Goal: Information Seeking & Learning: Learn about a topic

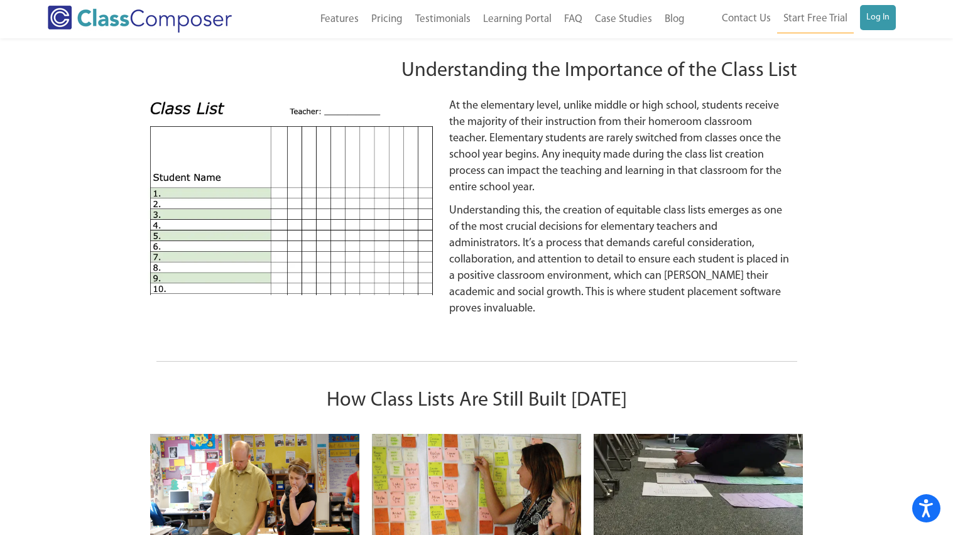
scroll to position [1160, 0]
click at [212, 204] on img at bounding box center [290, 195] width 293 height 197
click at [400, 186] on img at bounding box center [290, 195] width 293 height 197
click at [338, 188] on img at bounding box center [290, 195] width 293 height 197
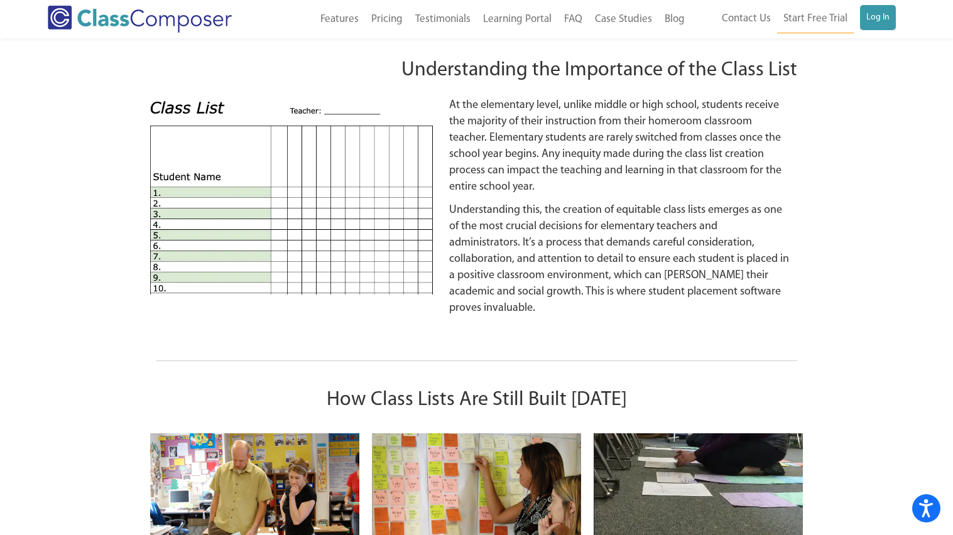
click at [338, 188] on img at bounding box center [290, 195] width 293 height 197
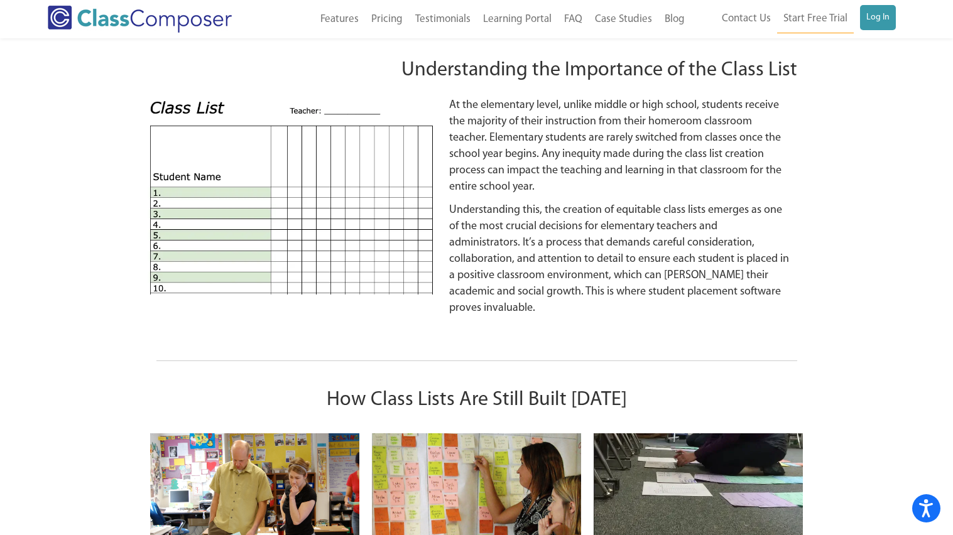
click at [338, 188] on img at bounding box center [290, 195] width 293 height 197
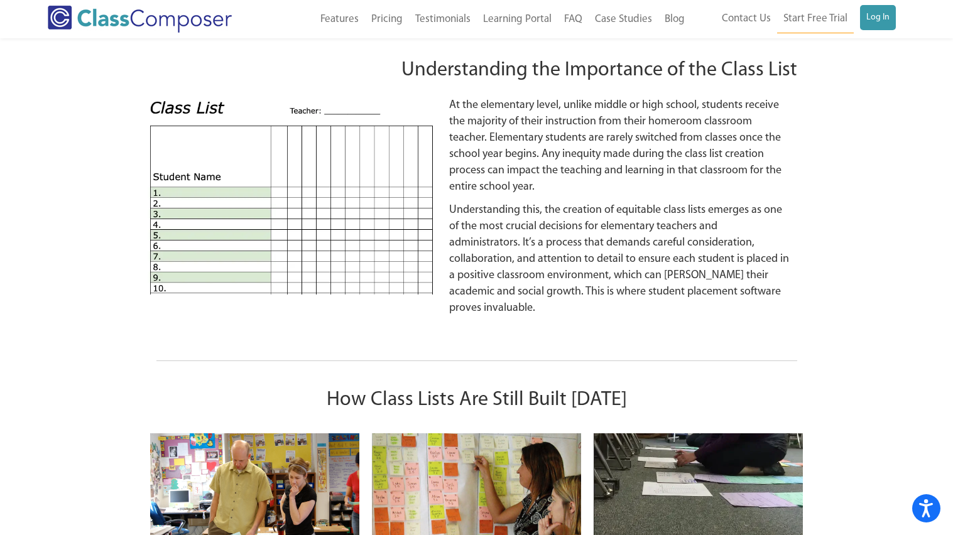
click at [338, 188] on img at bounding box center [290, 195] width 293 height 197
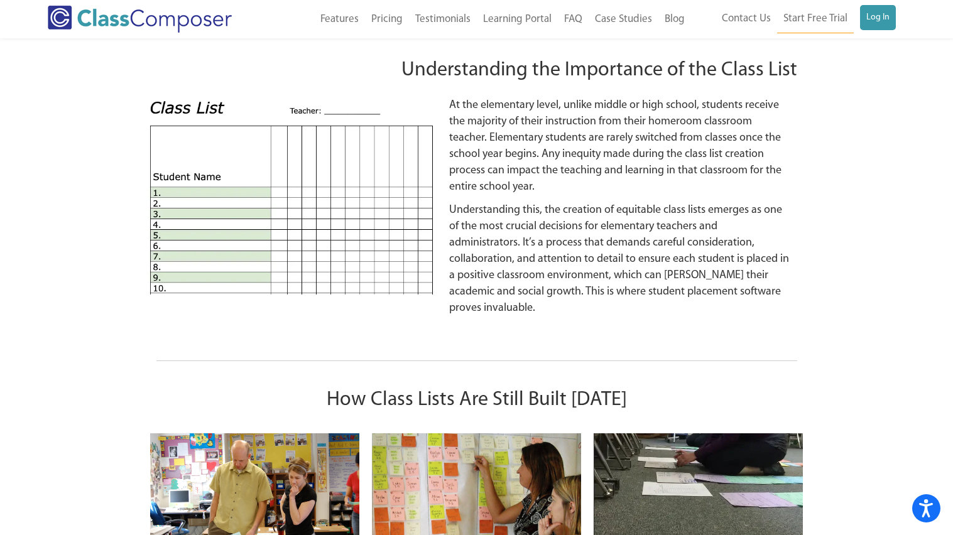
click at [338, 188] on img at bounding box center [290, 195] width 293 height 197
click at [338, 187] on img at bounding box center [290, 195] width 293 height 197
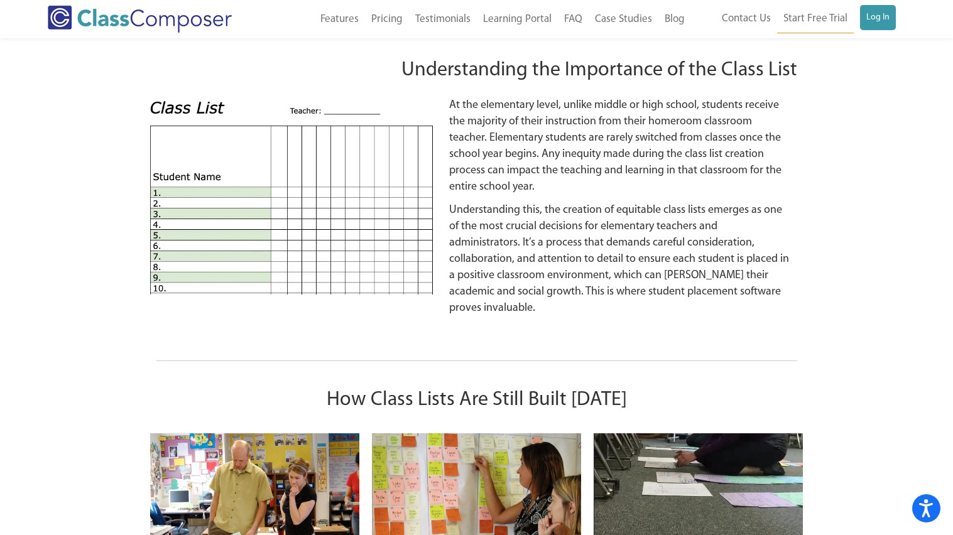
click at [338, 187] on img at bounding box center [290, 195] width 293 height 197
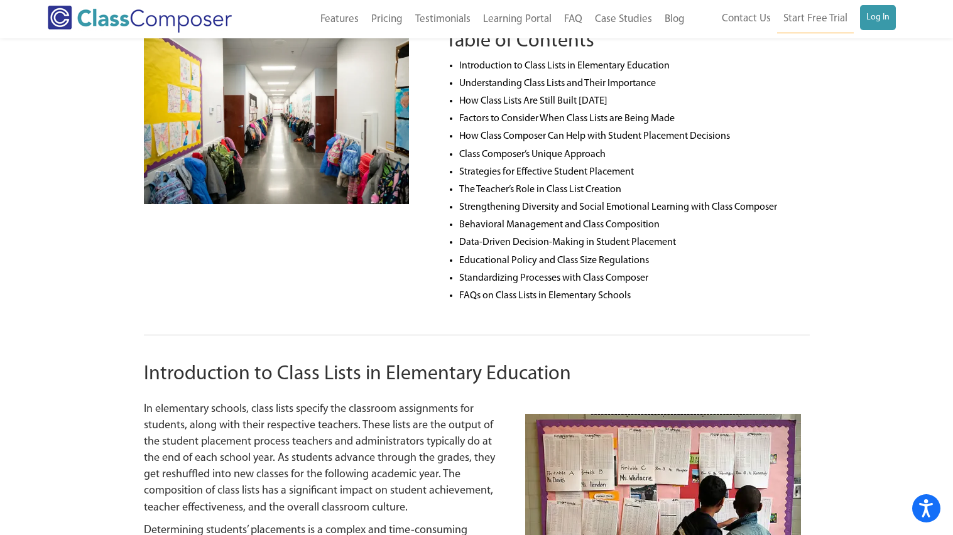
scroll to position [346, 0]
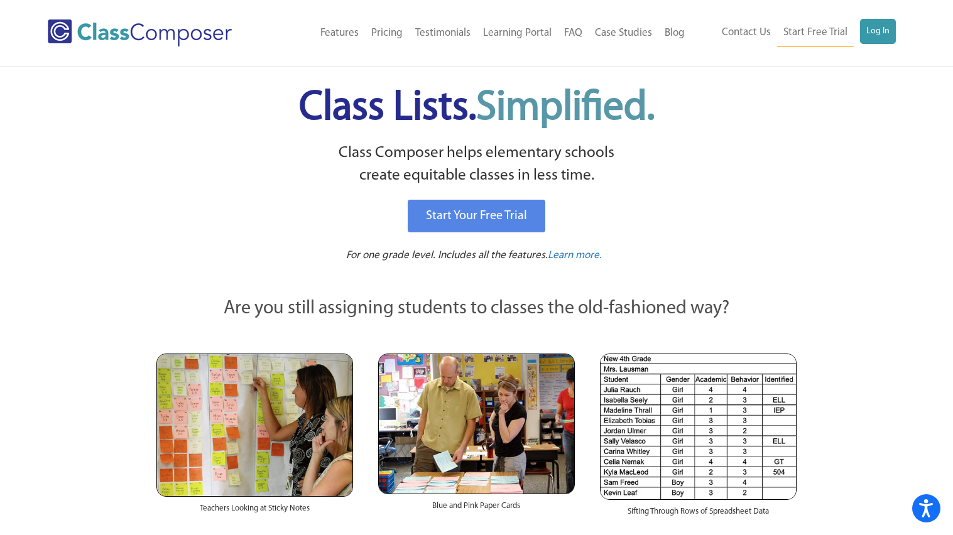
click at [684, 444] on img at bounding box center [698, 427] width 197 height 146
